Goal: Information Seeking & Learning: Learn about a topic

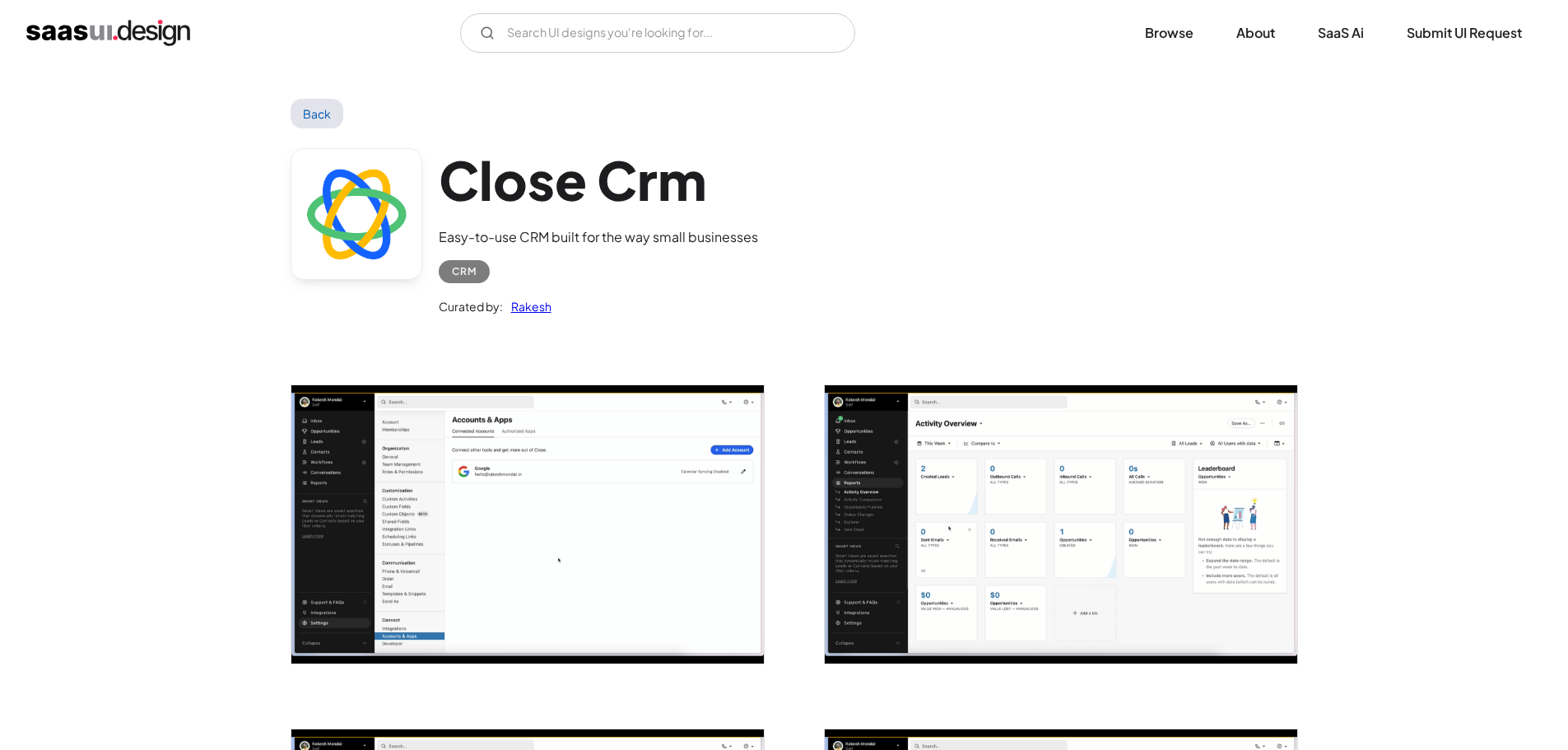
click at [661, 282] on div "CRM" at bounding box center [598, 265] width 319 height 36
click at [643, 517] on img "open lightbox" at bounding box center [527, 525] width 472 height 278
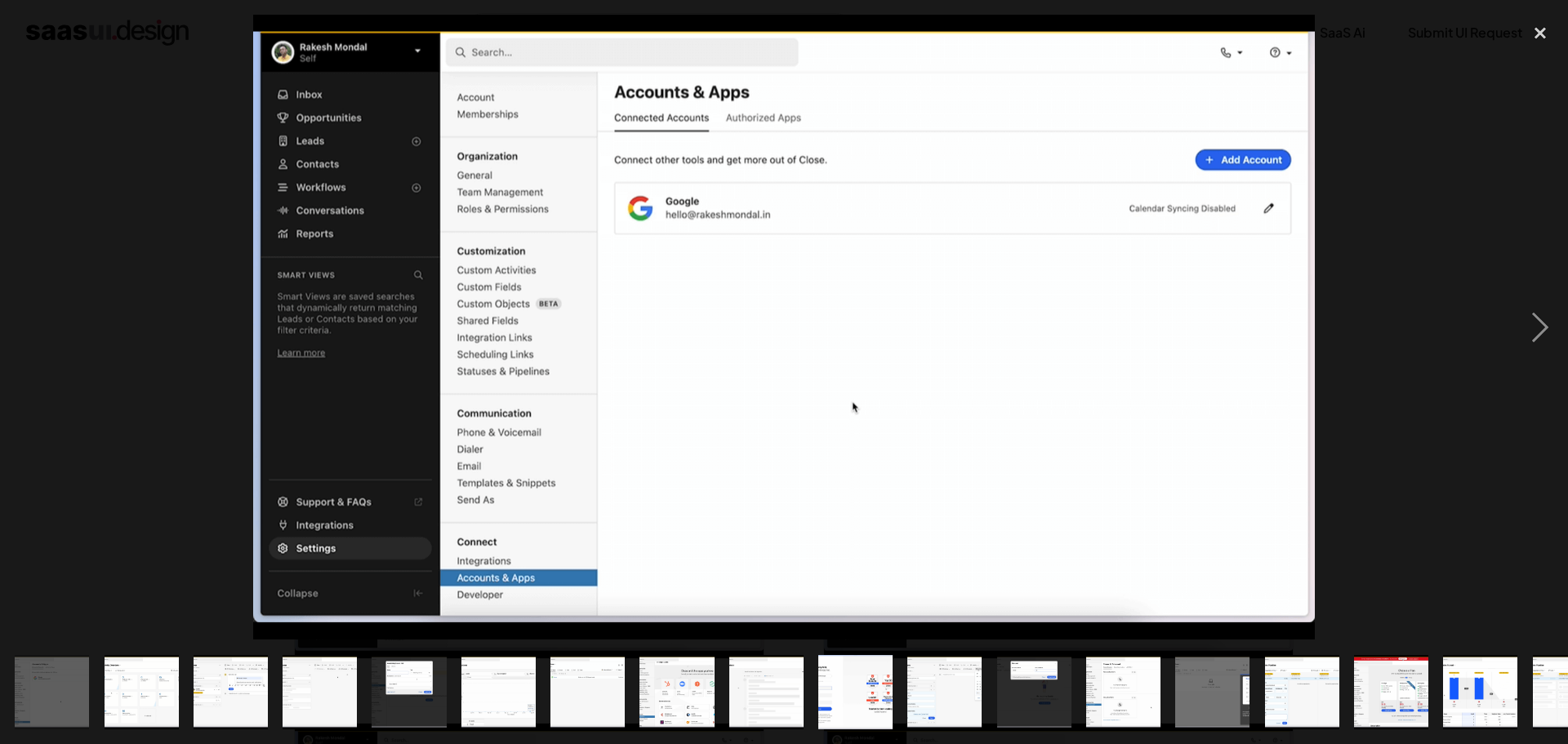
click at [901, 513] on img at bounding box center [784, 327] width 1062 height 624
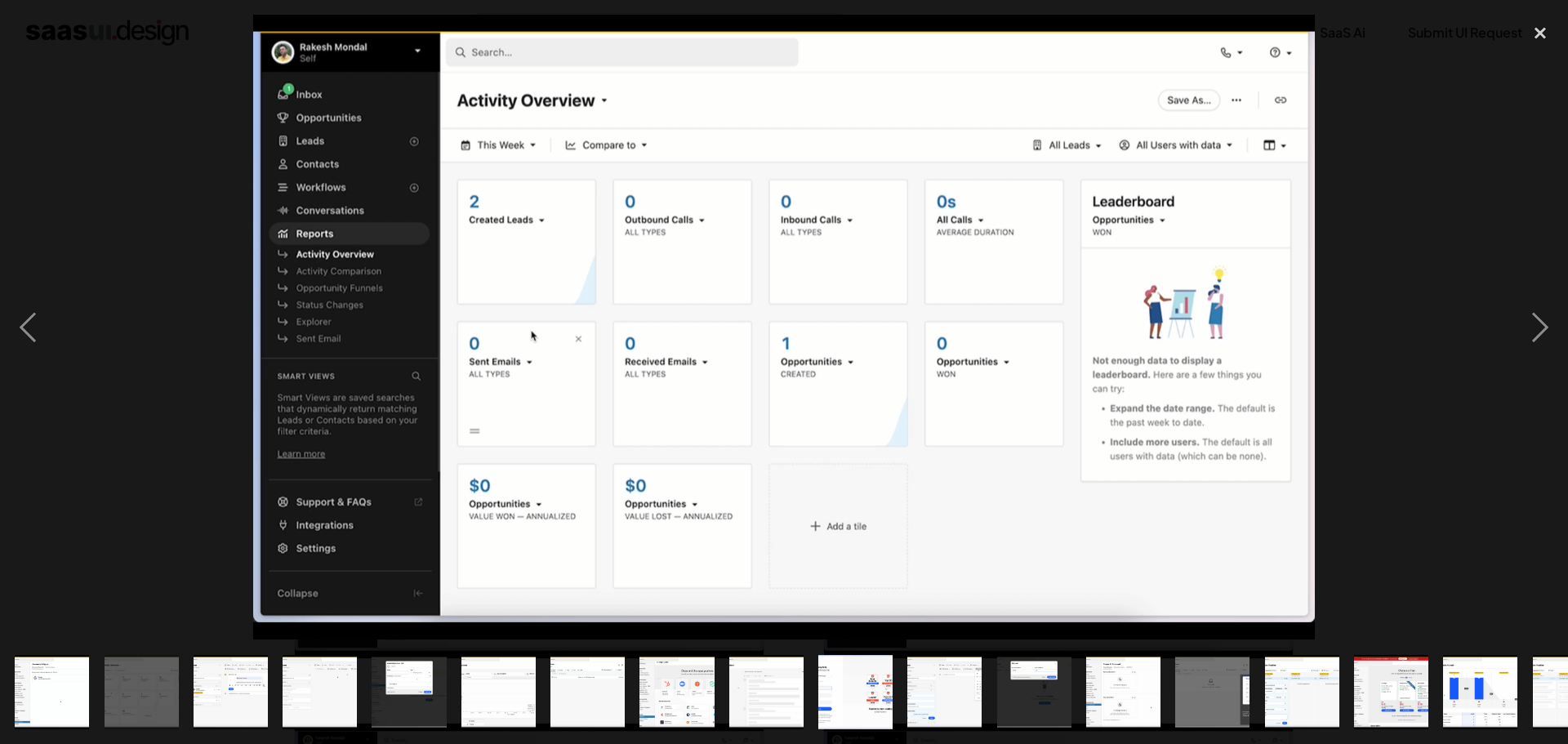
click at [901, 513] on img at bounding box center [784, 327] width 1062 height 624
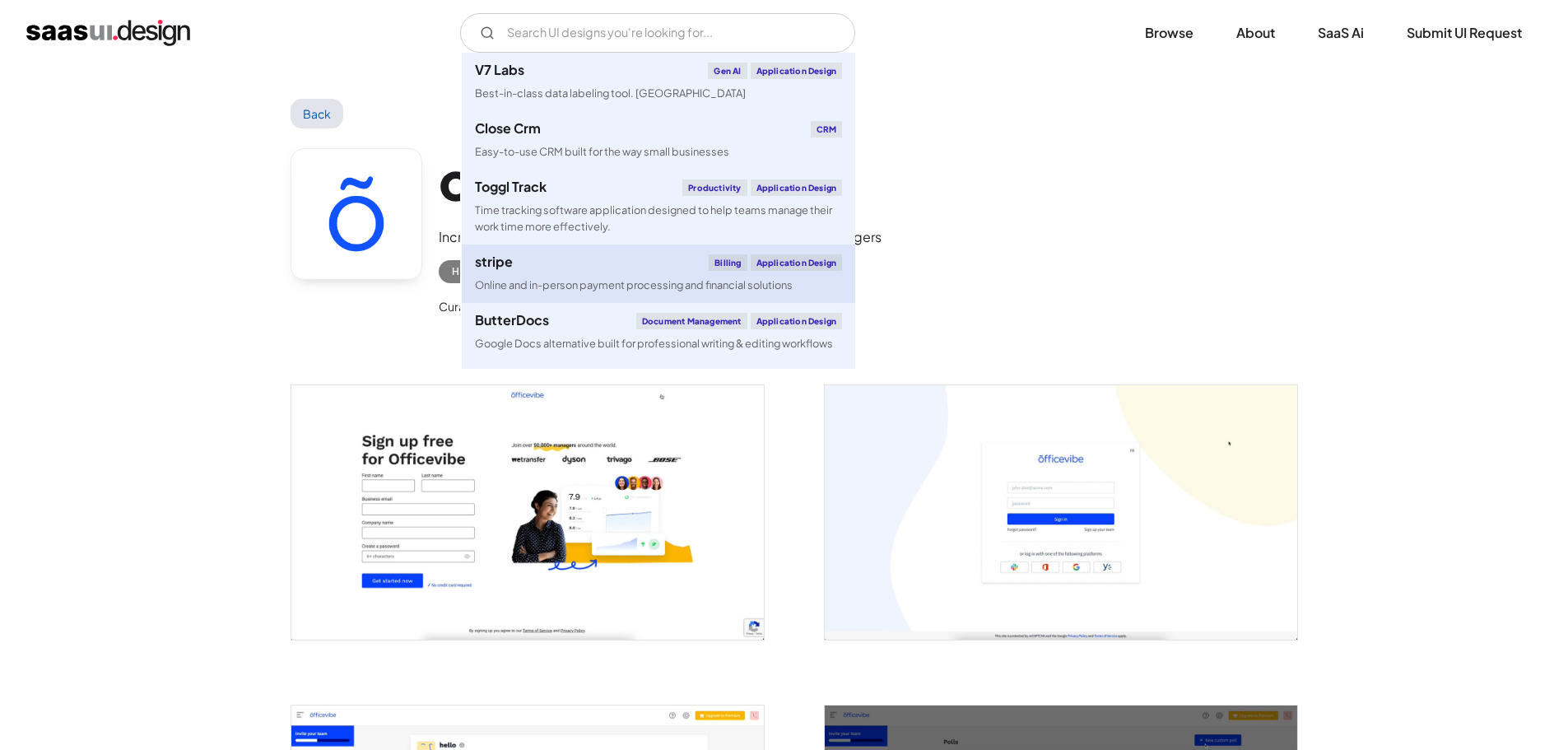
click at [613, 285] on div "Online and in-person payment processing and financial solutions" at bounding box center [634, 285] width 317 height 16
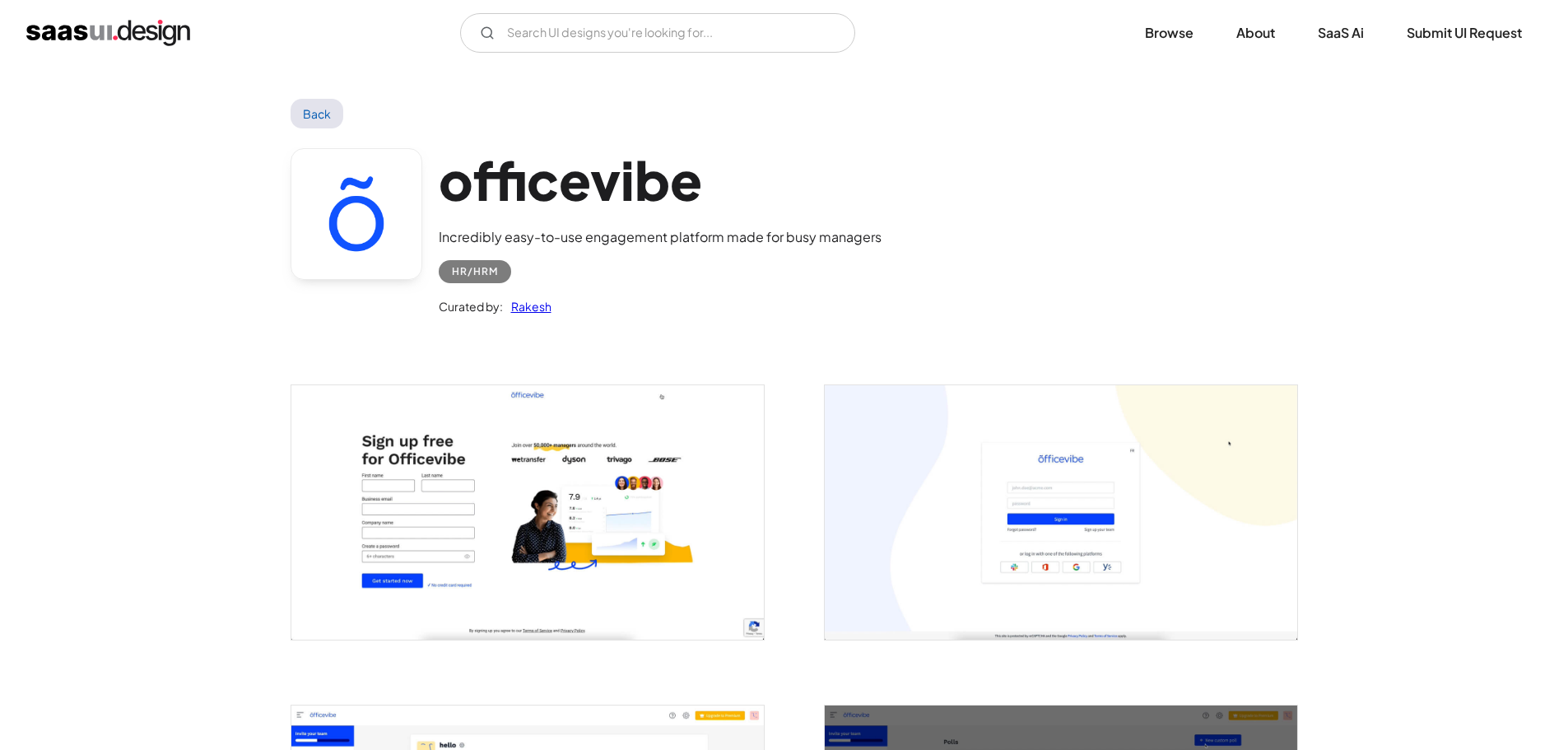
click at [902, 273] on div "officevibe Incredibly easy-to-use engagement platform made for busy managers HR…" at bounding box center [784, 236] width 987 height 215
